Goal: Information Seeking & Learning: Find specific fact

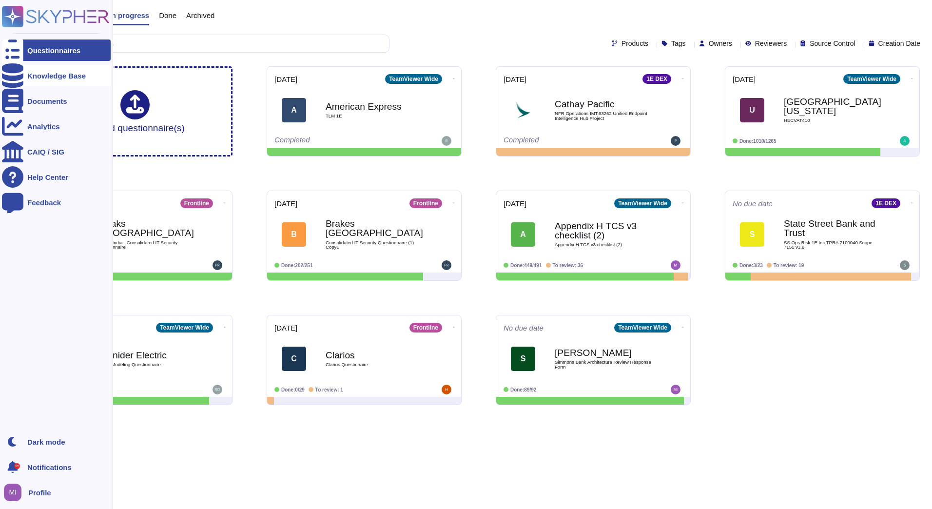
click at [19, 78] on div at bounding box center [12, 75] width 21 height 21
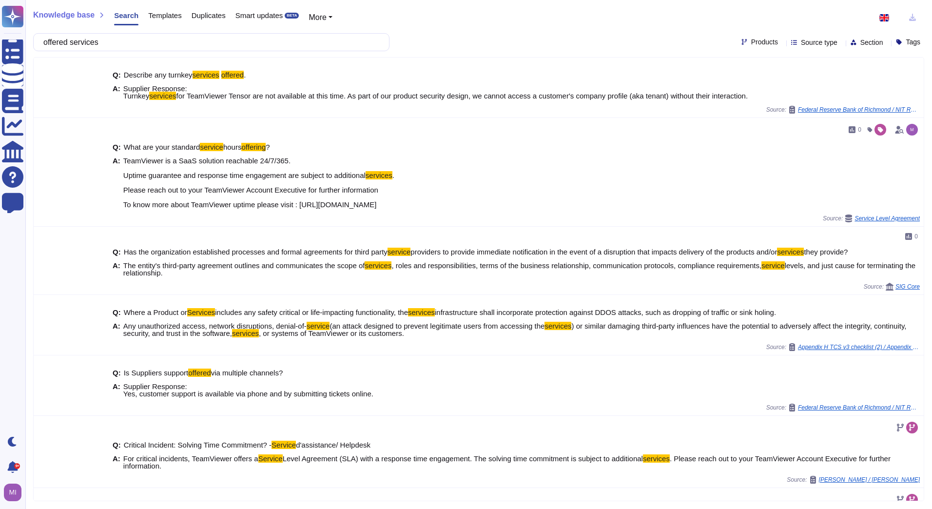
drag, startPoint x: 120, startPoint y: 43, endPoint x: 52, endPoint y: 43, distance: 68.2
click at [52, 43] on input "offered services" at bounding box center [208, 42] width 341 height 17
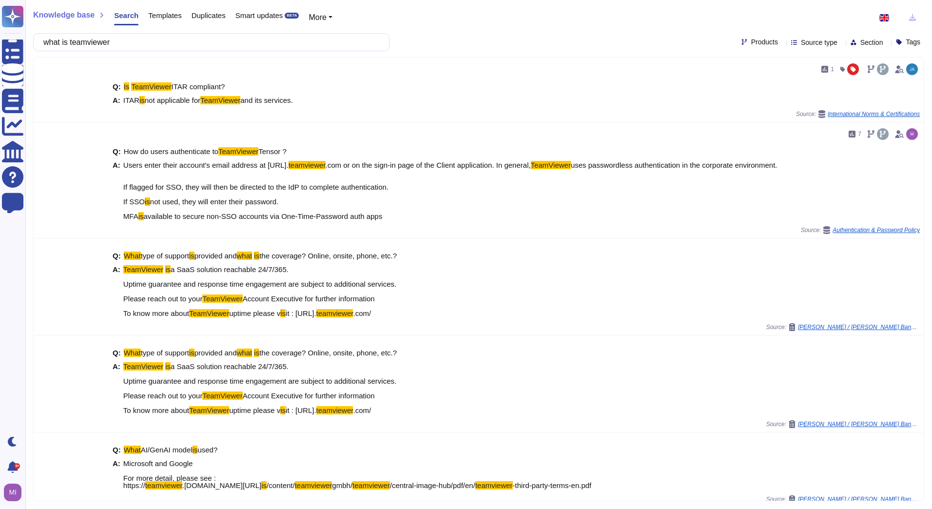
drag, startPoint x: 136, startPoint y: 44, endPoint x: 48, endPoint y: 43, distance: 88.2
click at [48, 43] on input "what is teamviewer" at bounding box center [208, 42] width 341 height 17
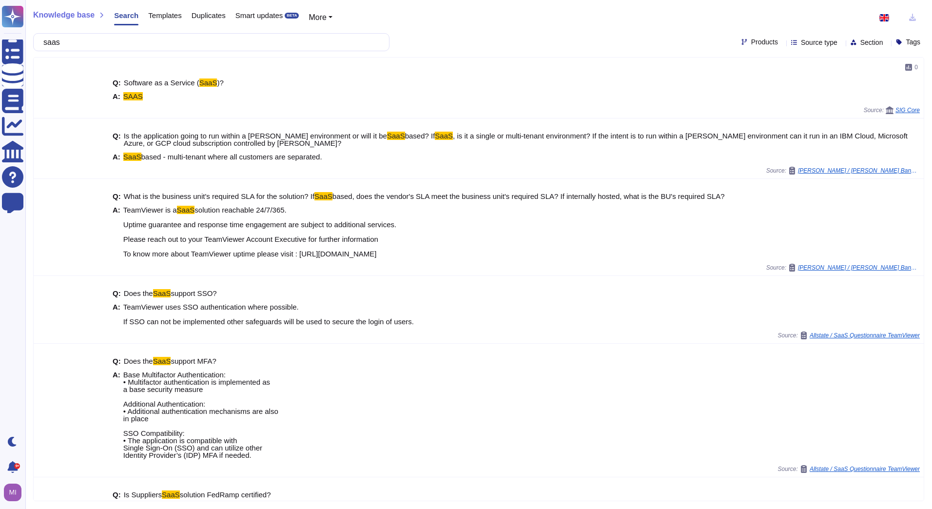
drag, startPoint x: 114, startPoint y: 44, endPoint x: 49, endPoint y: 44, distance: 64.8
click at [49, 44] on input "saas" at bounding box center [208, 42] width 341 height 17
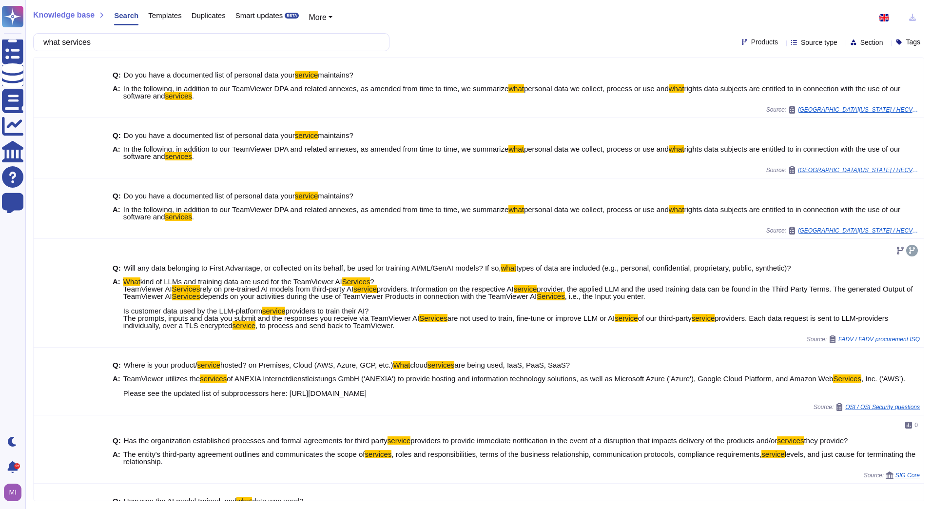
drag, startPoint x: 109, startPoint y: 43, endPoint x: 52, endPoint y: 43, distance: 56.5
click at [52, 43] on input "what services" at bounding box center [208, 42] width 341 height 17
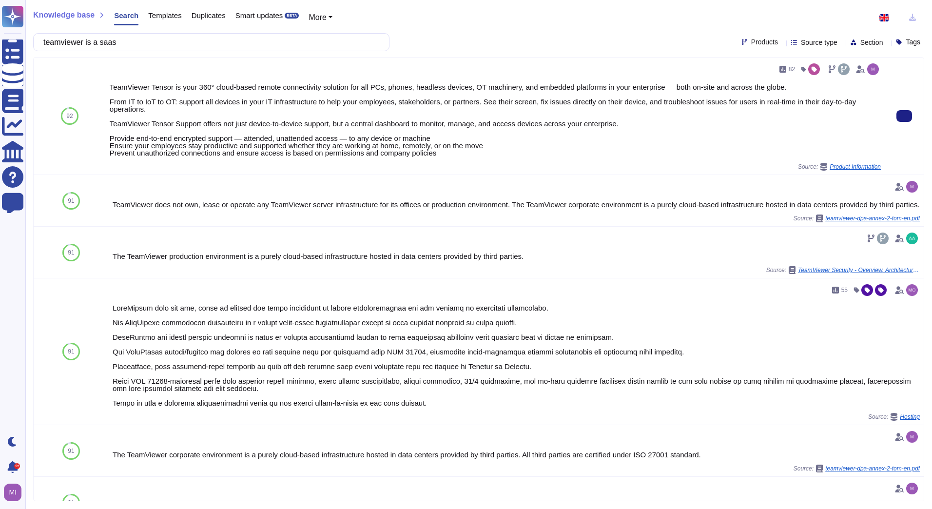
type input "teamviewer is a saas"
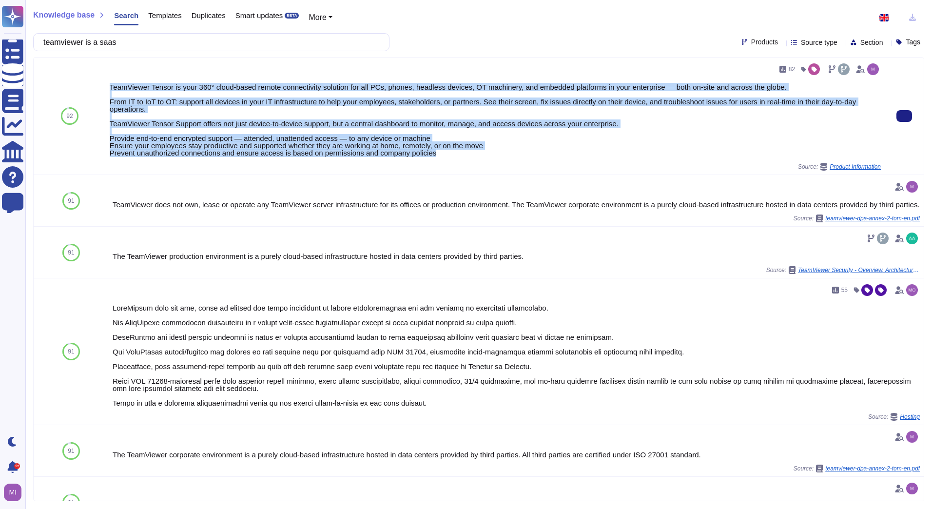
drag, startPoint x: 430, startPoint y: 156, endPoint x: 109, endPoint y: 90, distance: 327.4
click at [110, 90] on div "82 TeamViewer Tensor is your 360° cloud-based remote connectivity solution for …" at bounding box center [495, 115] width 771 height 109
copy div "TeamViewer Tensor is your 360° cloud-based remote connectivity solution for all…"
